Goal: Navigation & Orientation: Find specific page/section

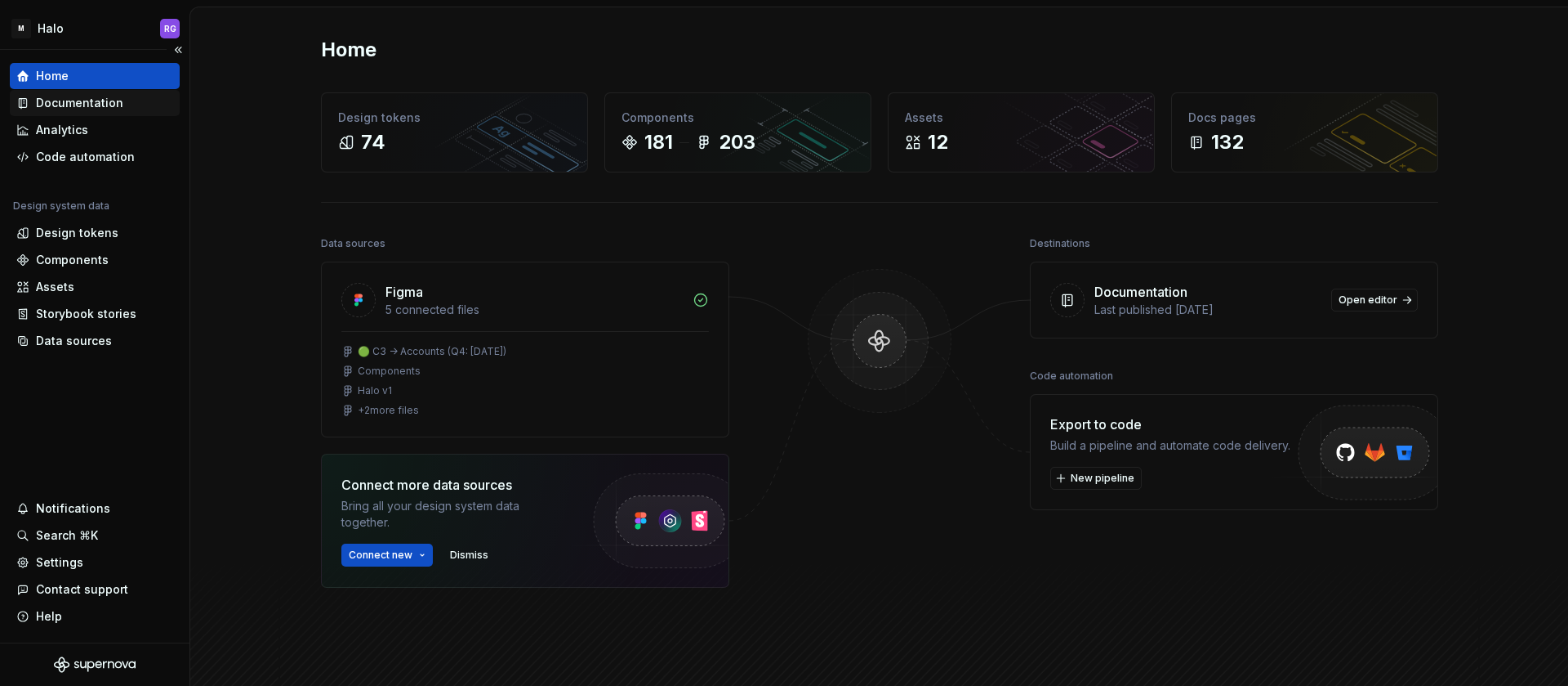
click at [74, 107] on div "Documentation" at bounding box center [80, 103] width 88 height 16
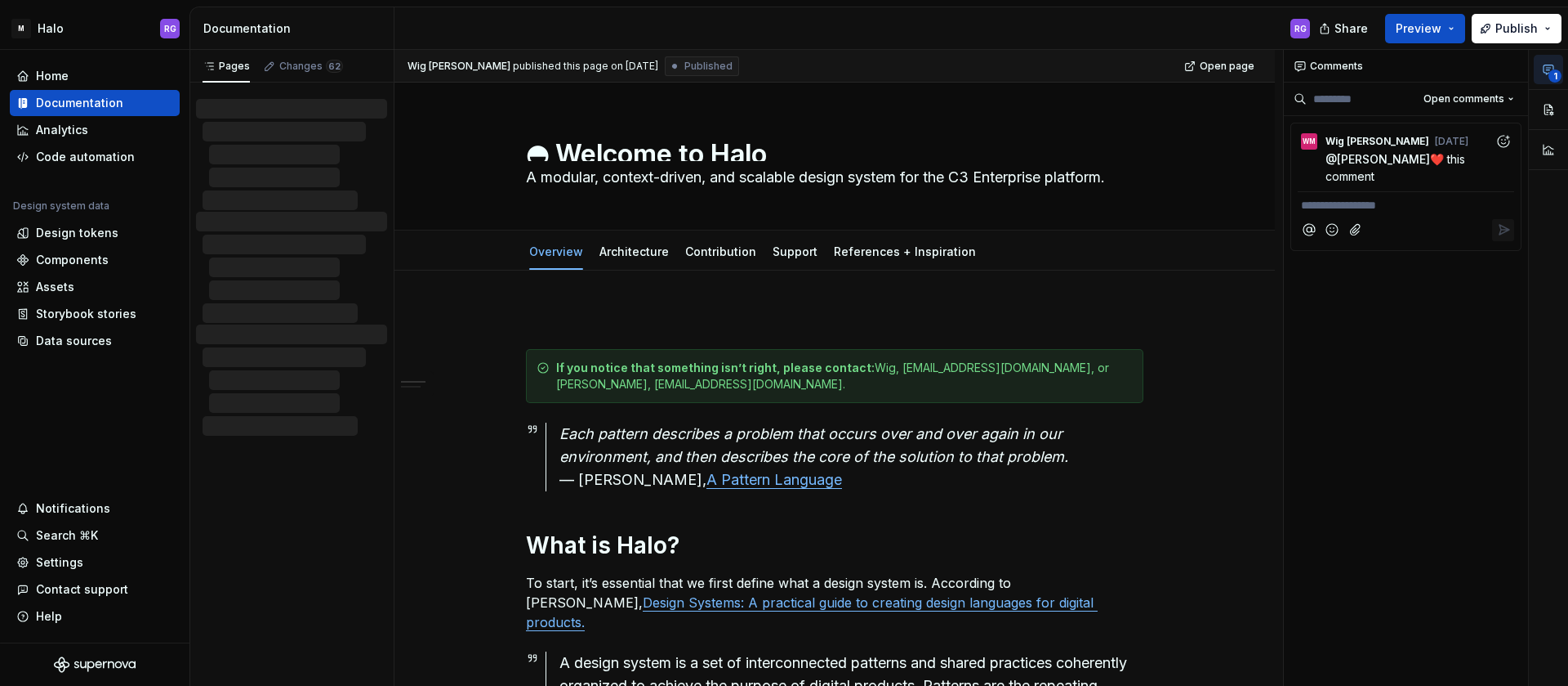
type textarea "*"
click at [83, 228] on div "Design tokens" at bounding box center [77, 233] width 83 height 16
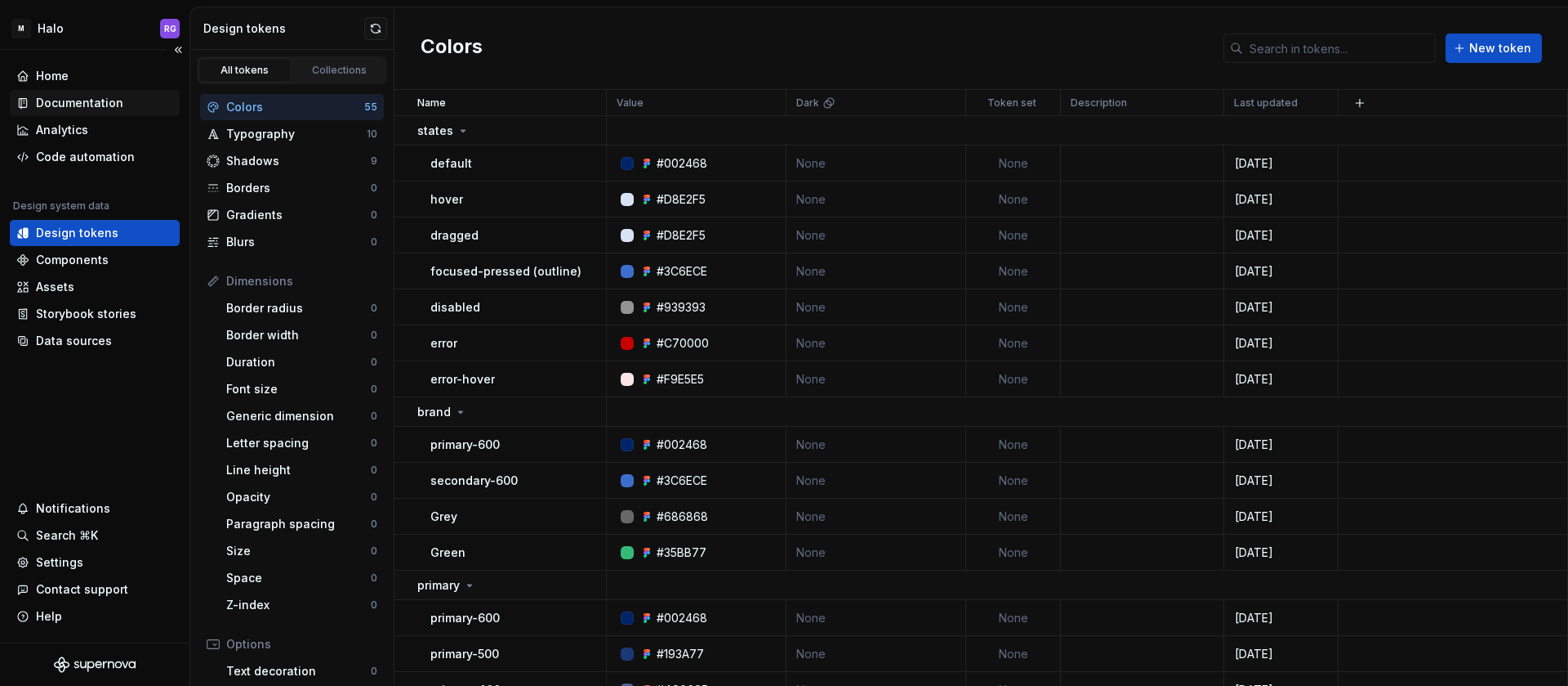
click at [91, 107] on div "Documentation" at bounding box center [80, 103] width 88 height 16
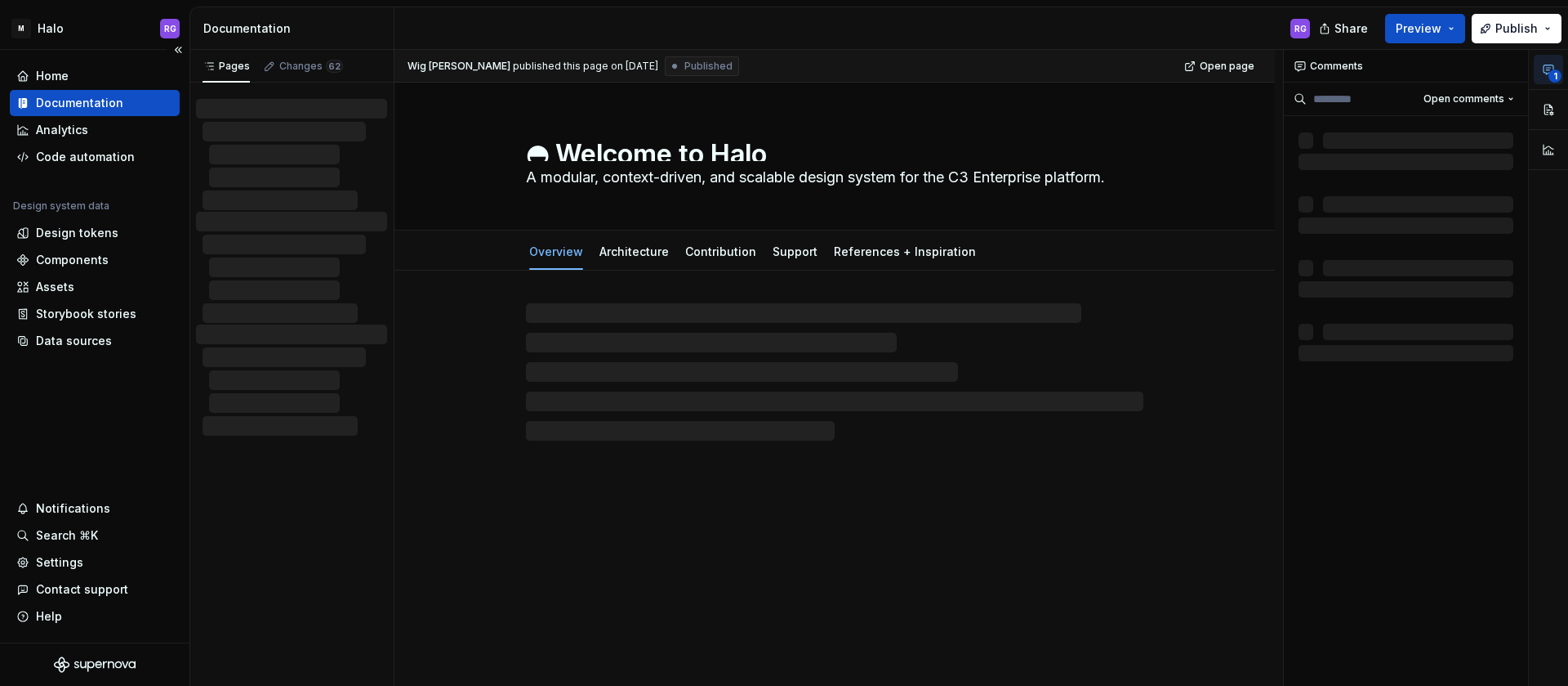
type textarea "*"
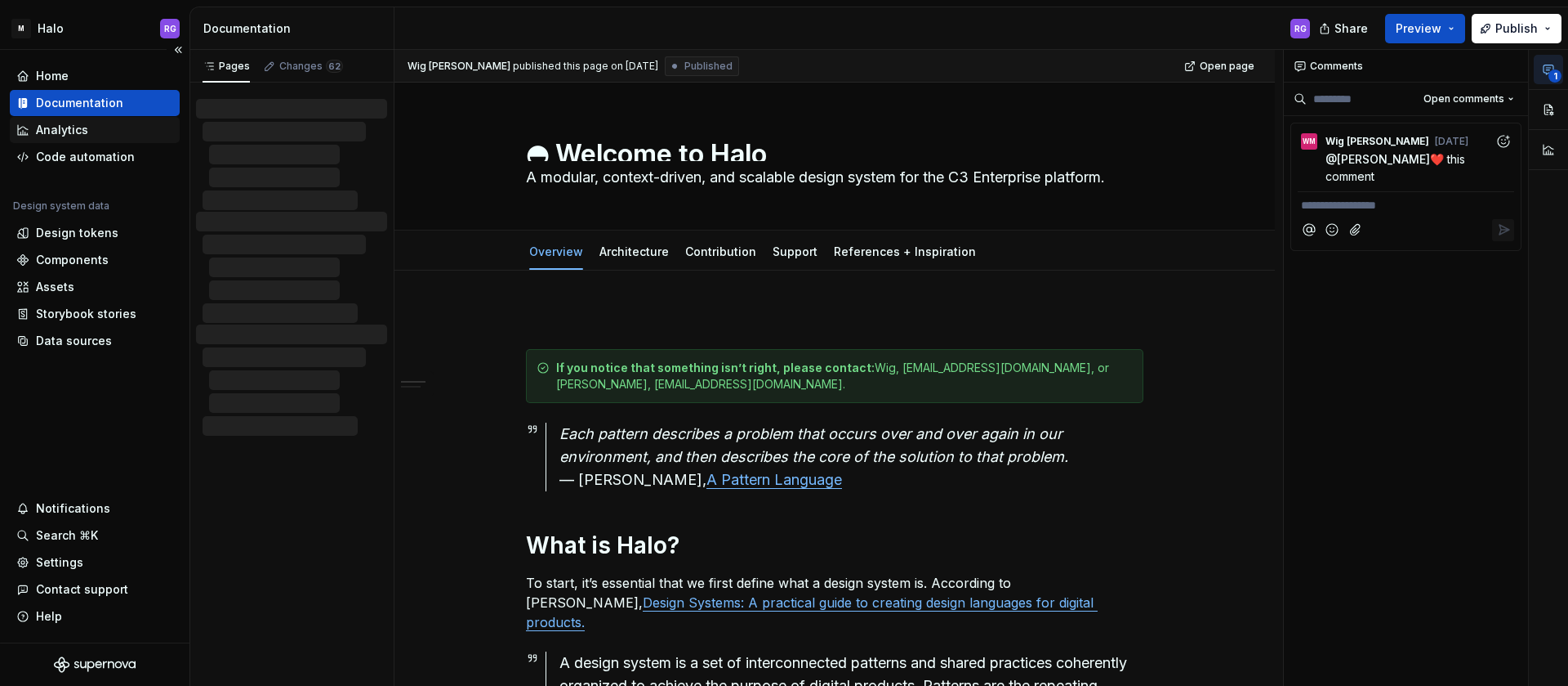
click at [67, 134] on div "Analytics" at bounding box center [62, 129] width 53 height 16
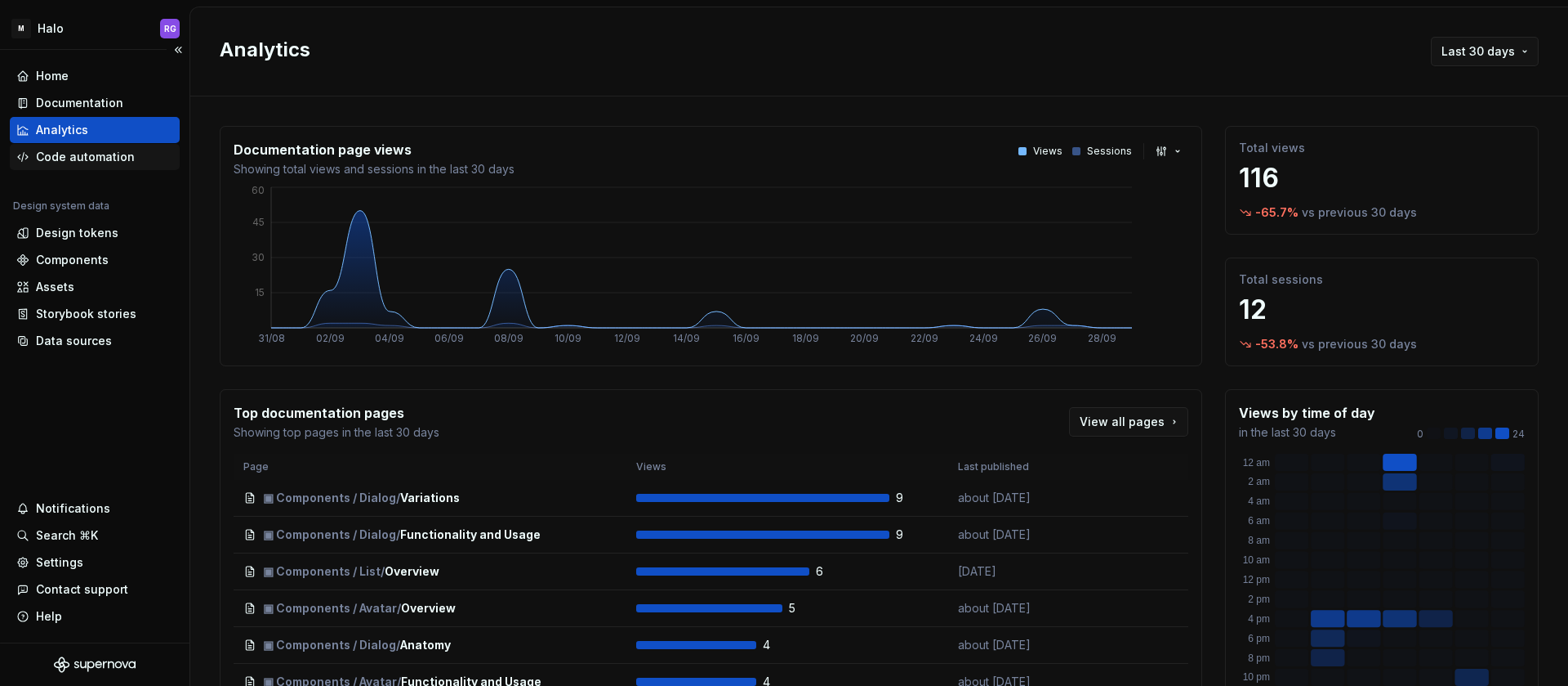
click at [67, 151] on div "Code automation" at bounding box center [85, 156] width 98 height 16
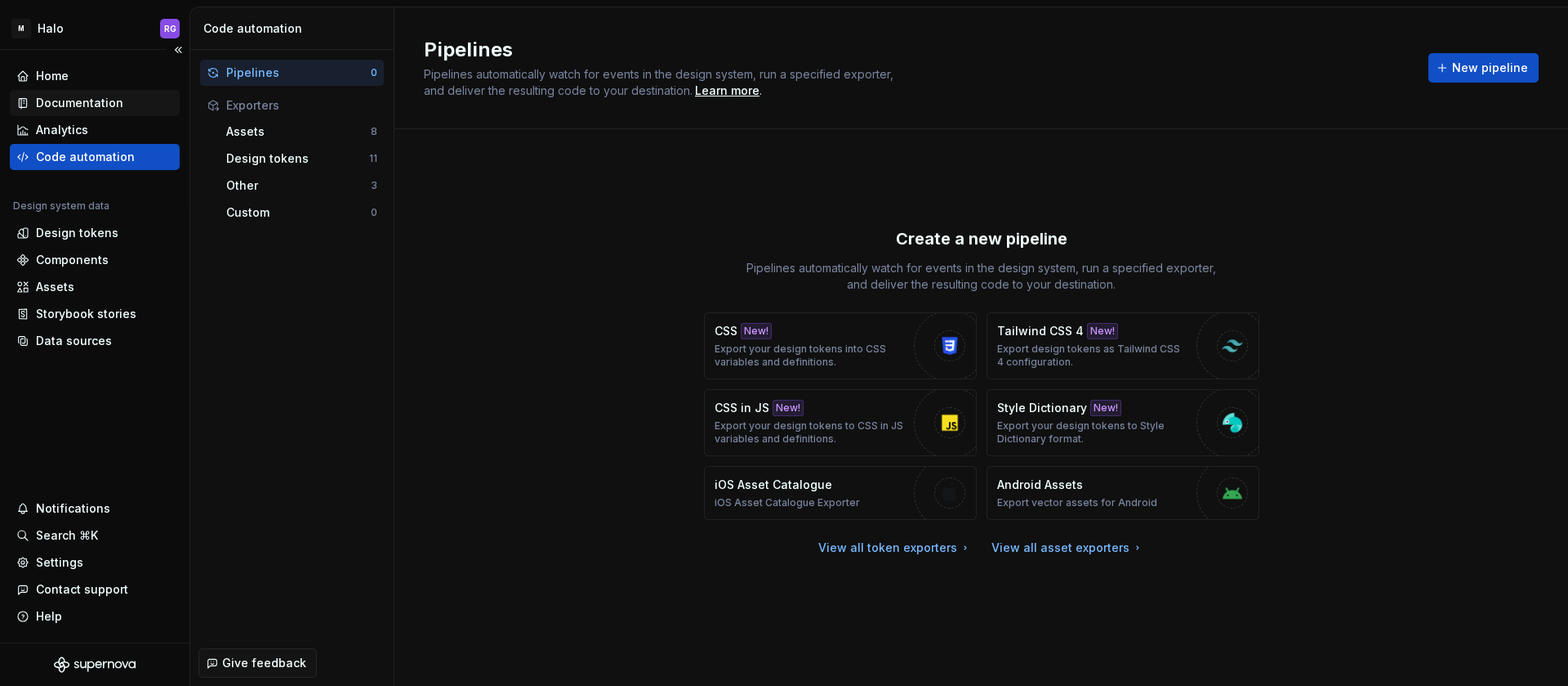
click at [86, 95] on div "Documentation" at bounding box center [80, 103] width 88 height 16
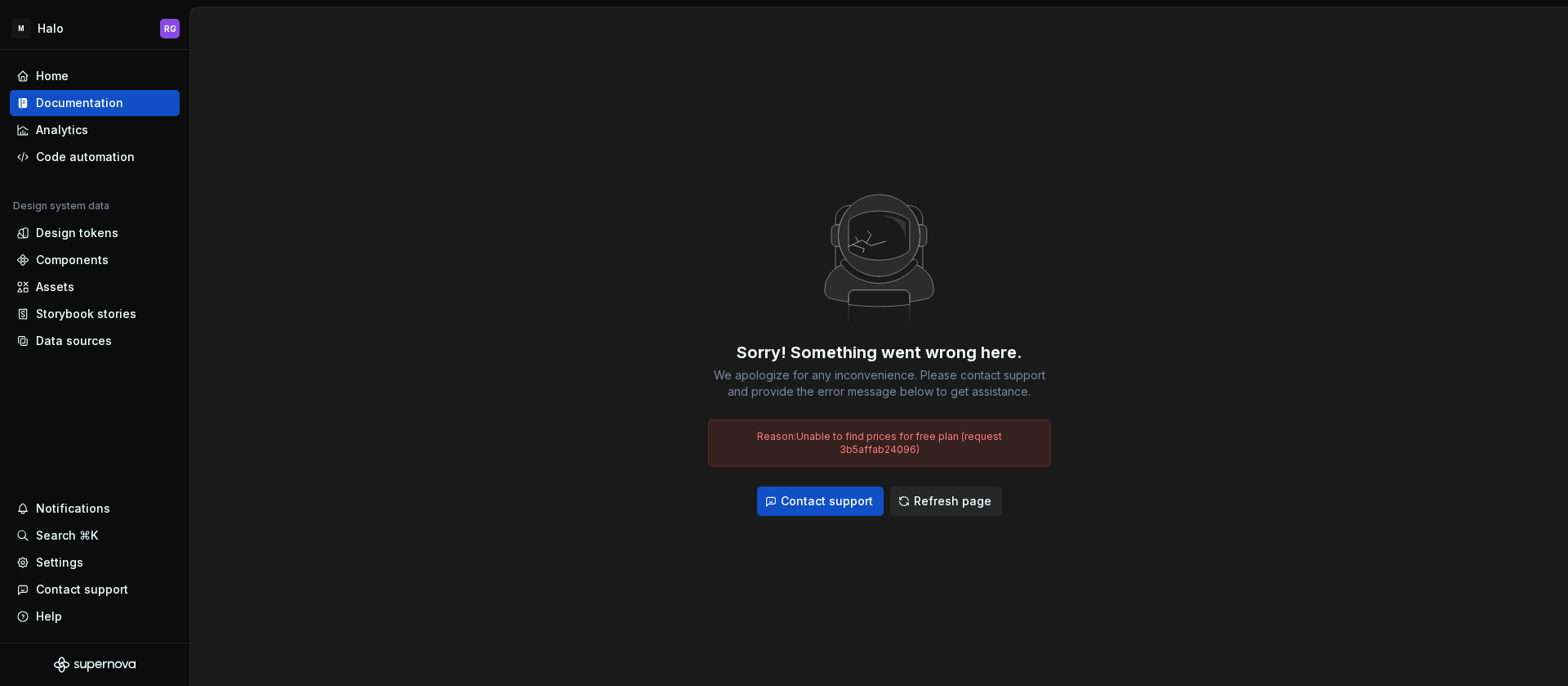
click at [955, 493] on span "Refresh page" at bounding box center [953, 501] width 78 height 16
click at [945, 496] on span "Refresh page" at bounding box center [953, 501] width 78 height 16
